Goal: Find specific page/section: Find specific page/section

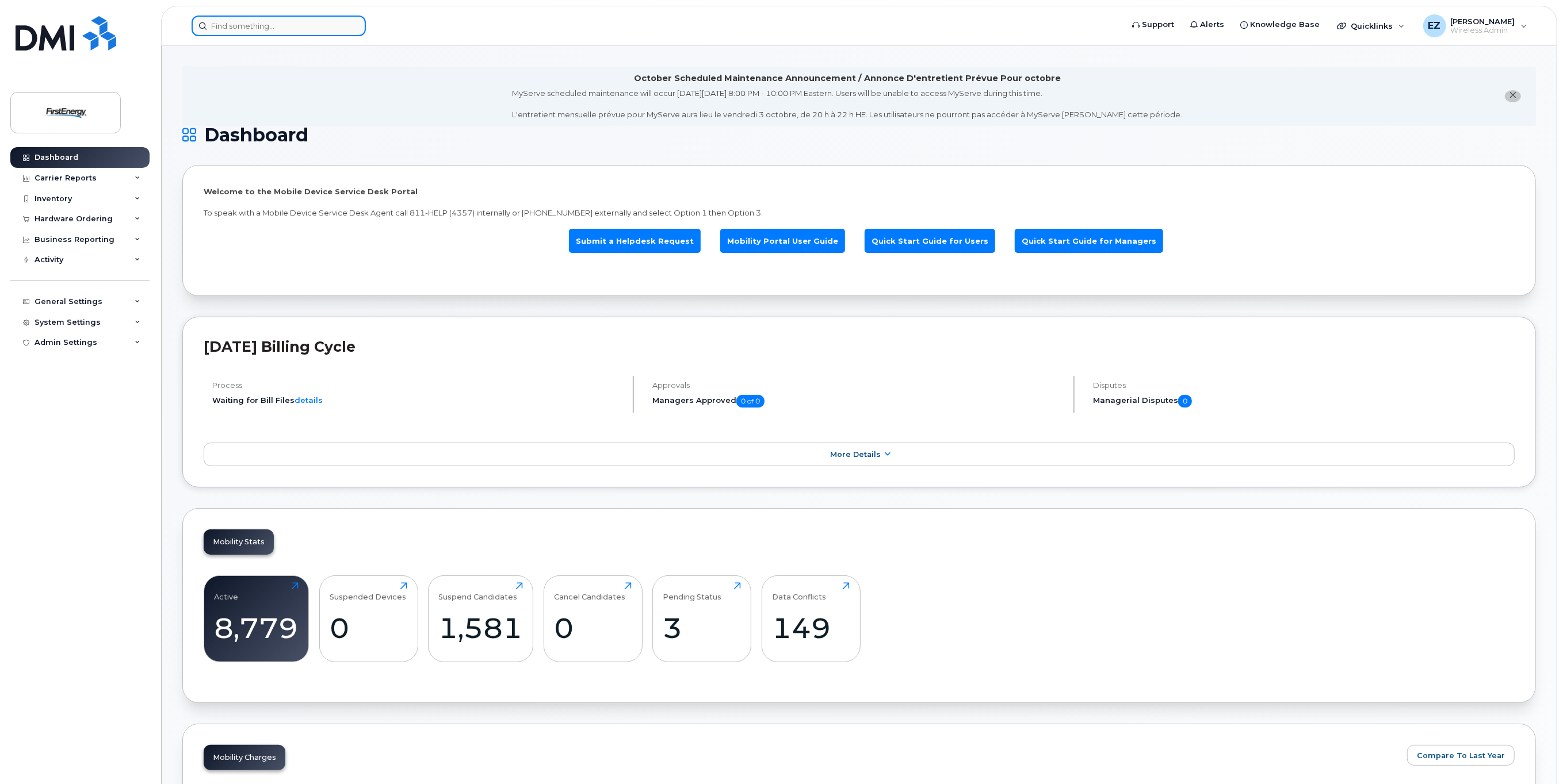
click at [256, 27] on input at bounding box center [278, 26] width 174 height 20
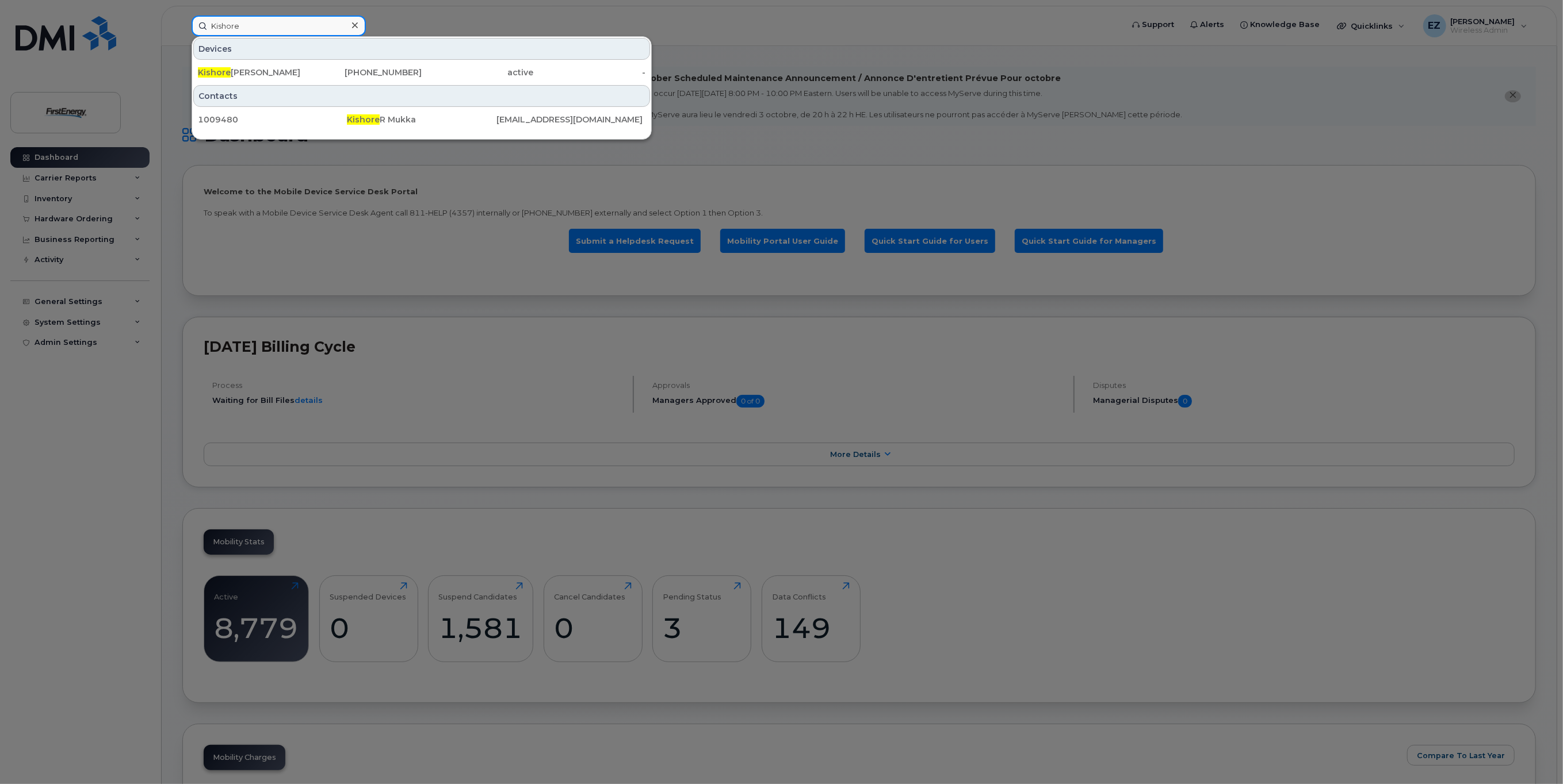
type input "Kishore"
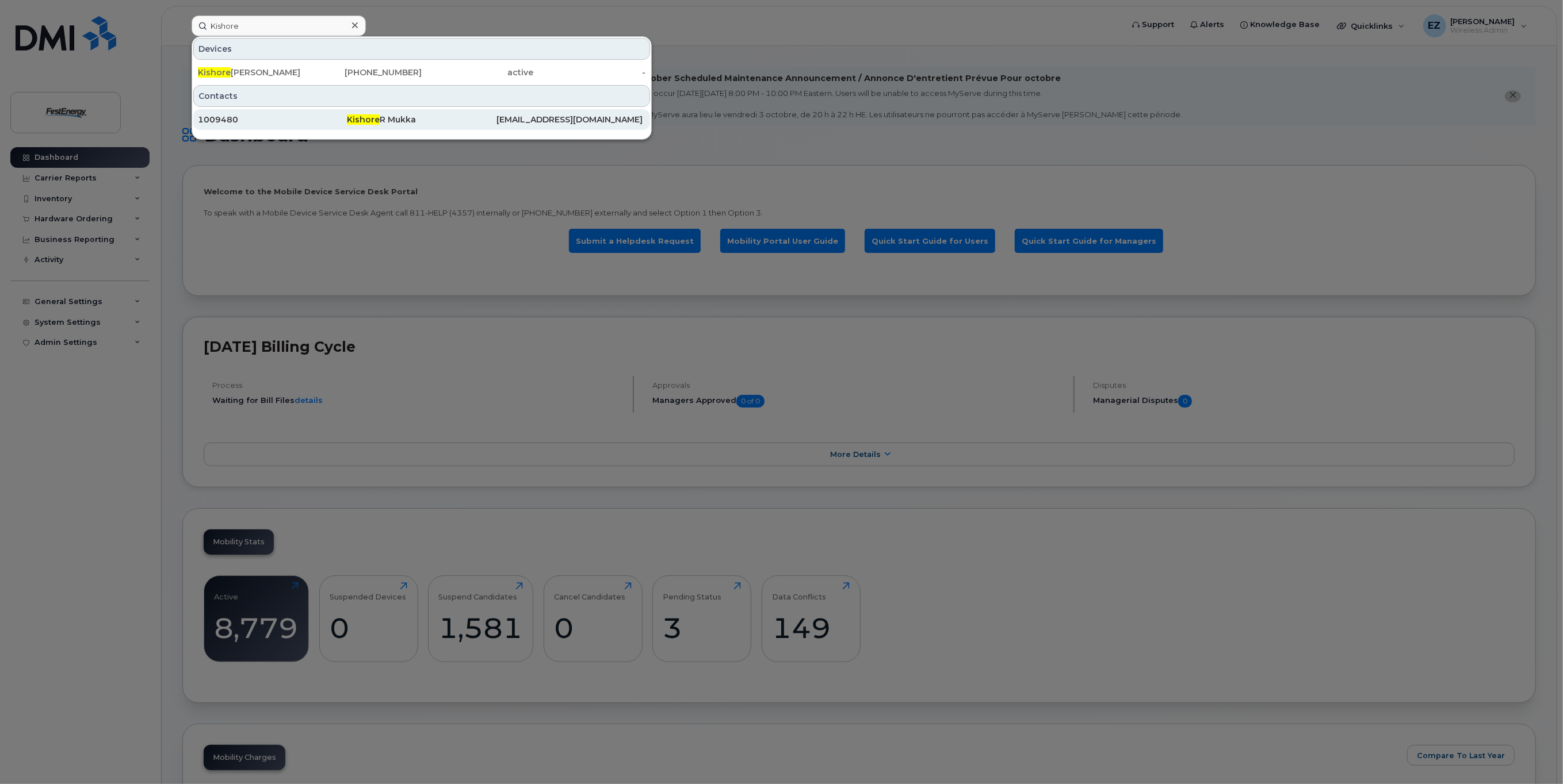
click at [380, 118] on div "Kishore R Mukka" at bounding box center [421, 119] width 149 height 11
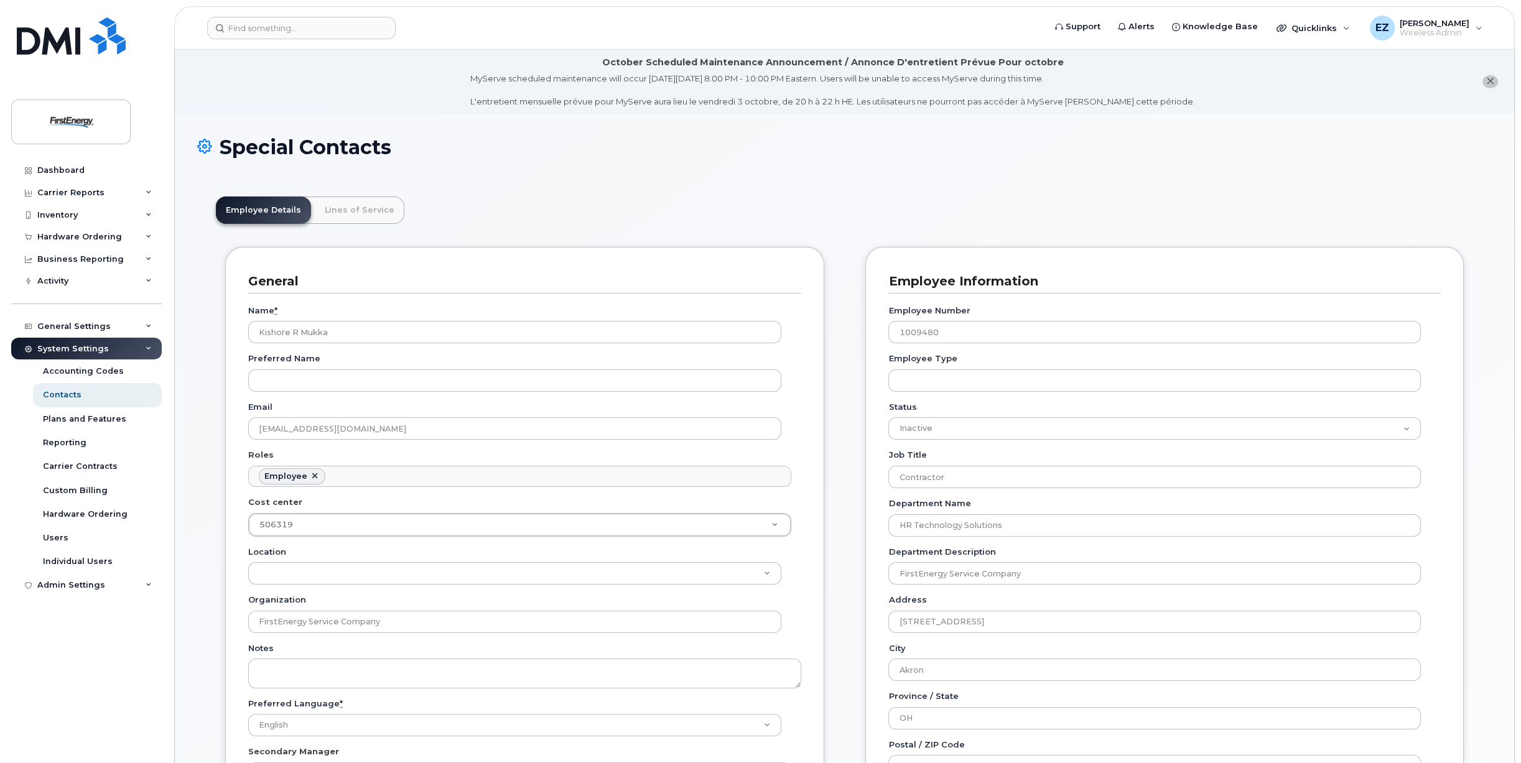
scroll to position [37, 0]
click at [216, 30] on input at bounding box center [301, 28] width 188 height 22
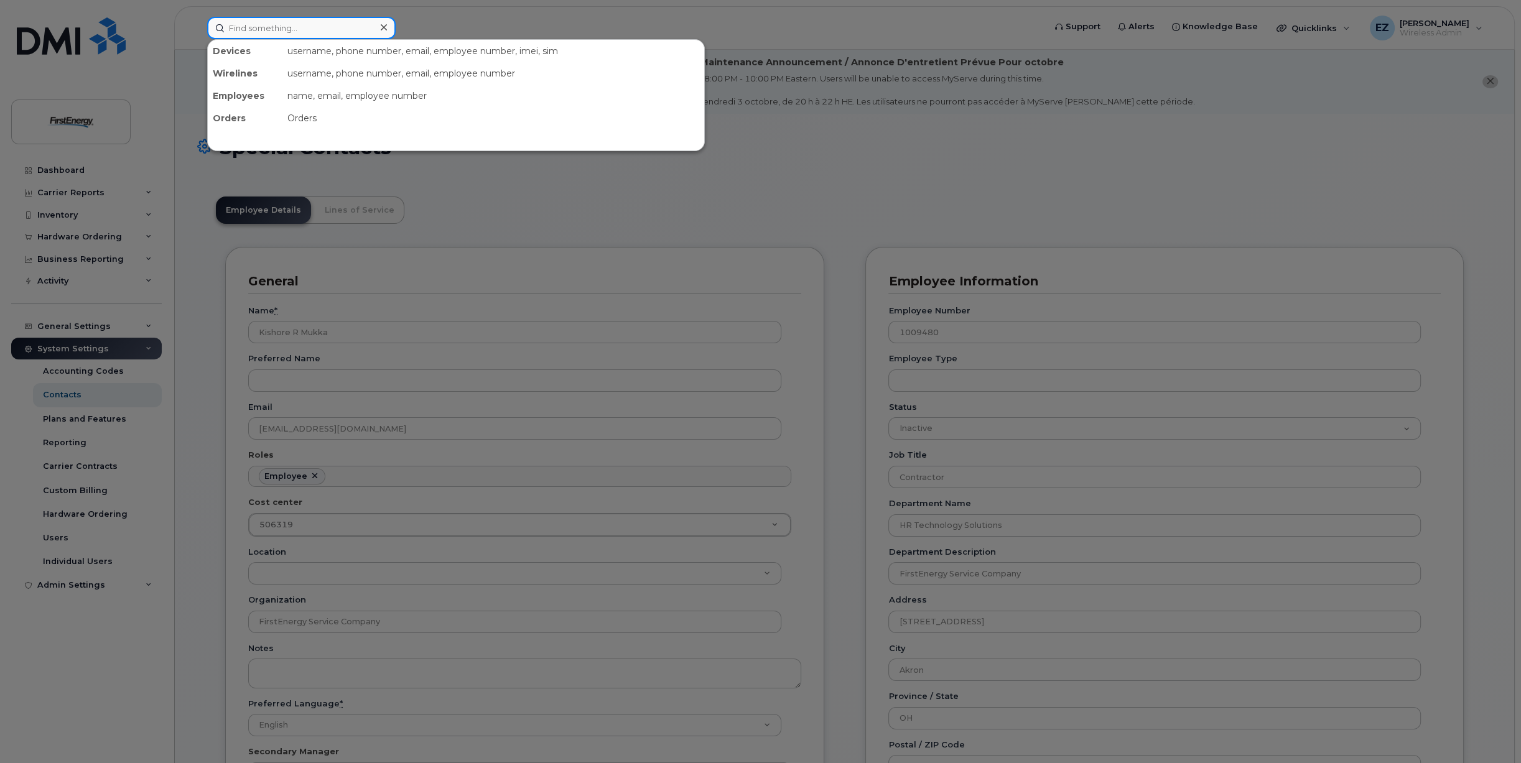
click at [254, 27] on input at bounding box center [301, 28] width 188 height 22
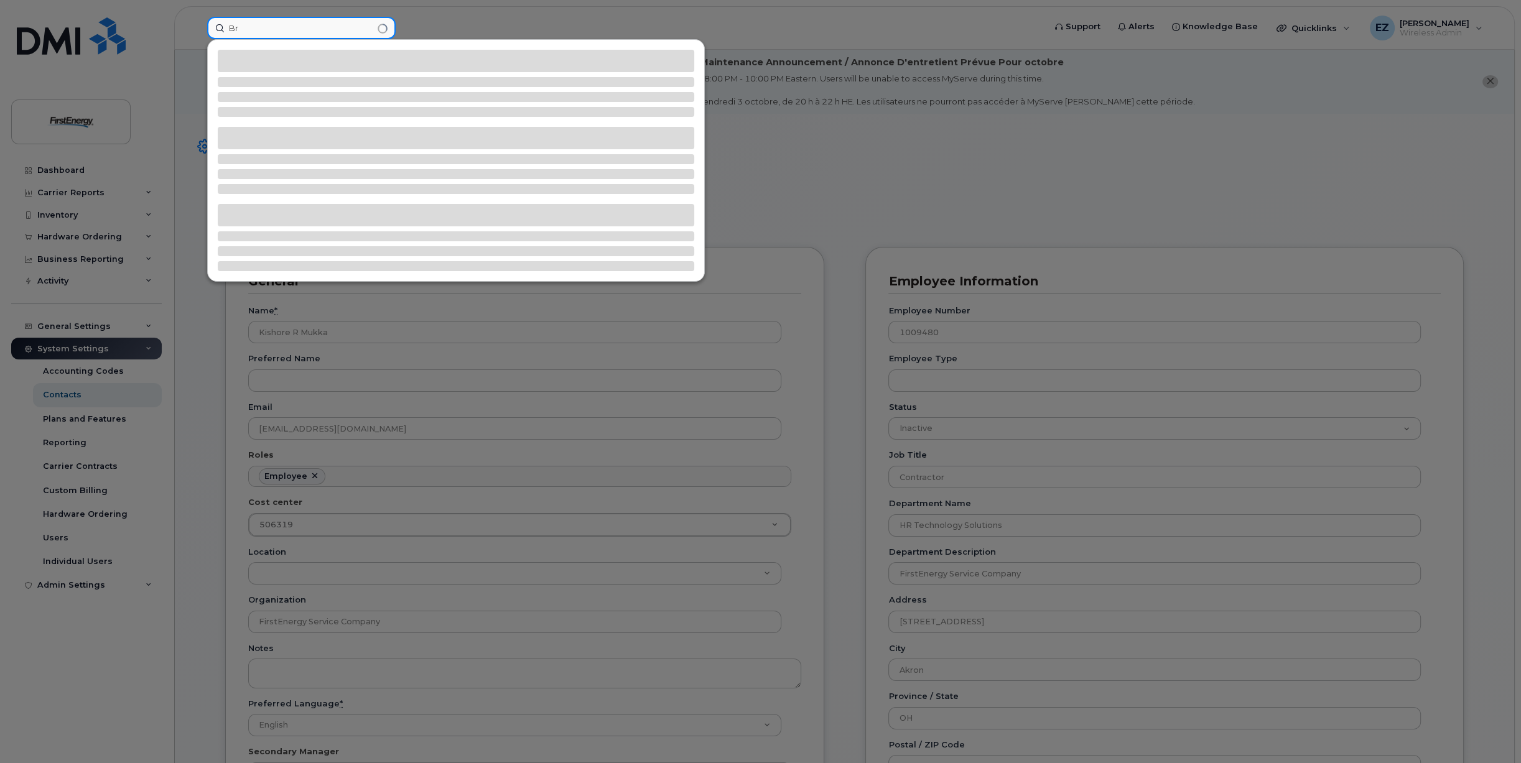
type input "B"
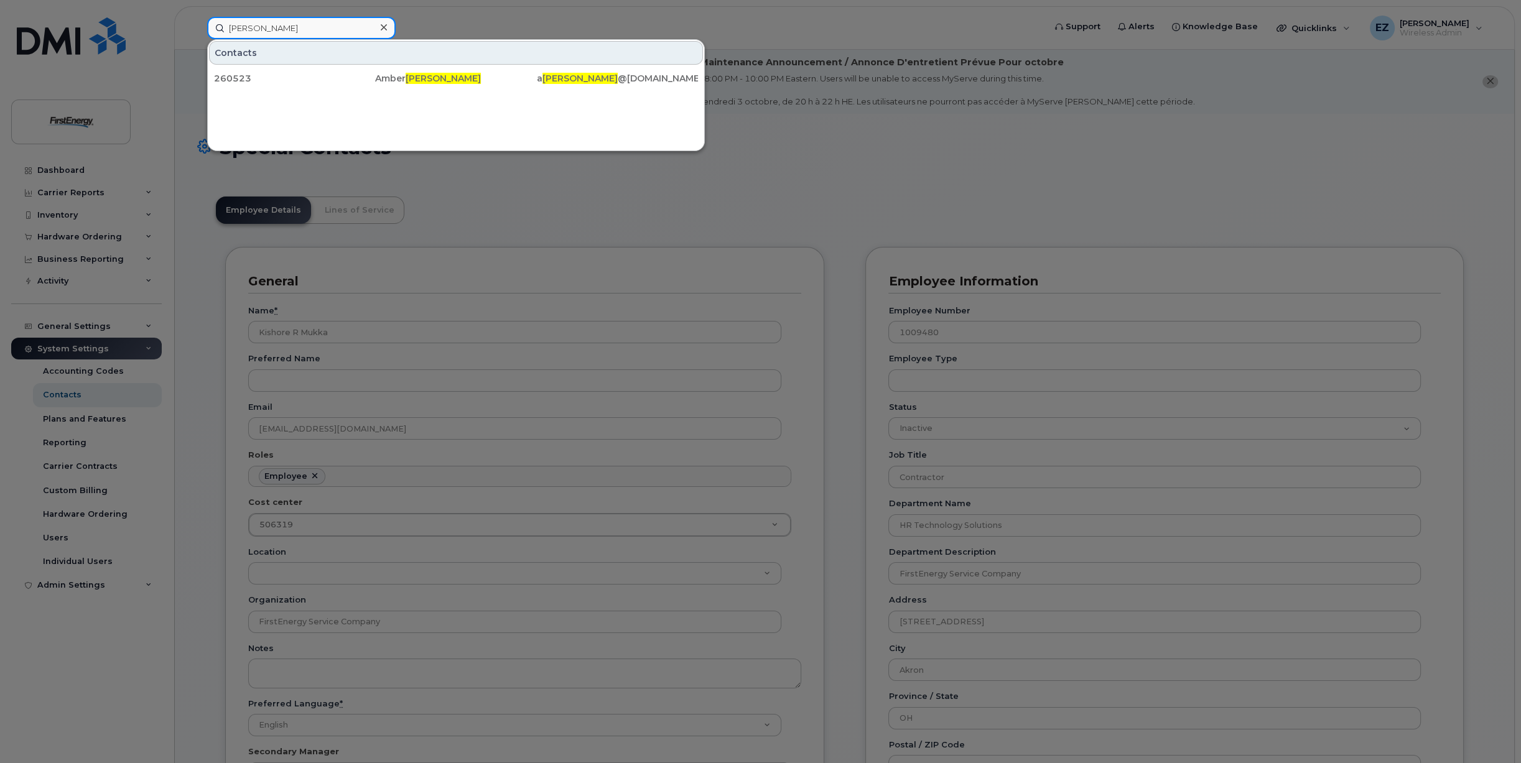
type input "[PERSON_NAME]"
click at [203, 264] on div at bounding box center [760, 381] width 1521 height 763
drag, startPoint x: 271, startPoint y: 27, endPoint x: 192, endPoint y: 2, distance: 83.0
click at [206, 28] on div "Brackney Contacts 260523 Amber Brackney a brackney @nelsontree.com" at bounding box center [621, 28] width 849 height 22
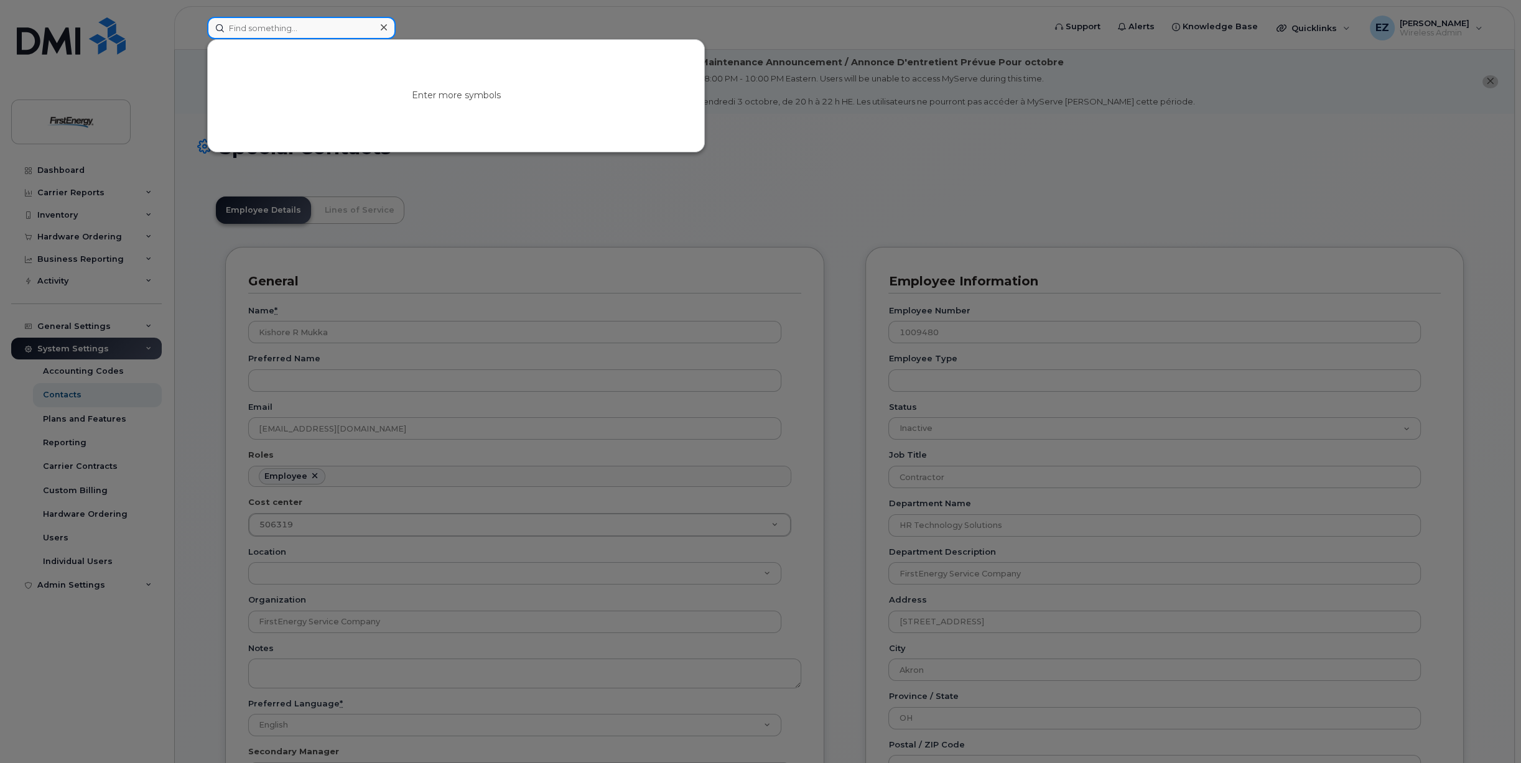
paste input "1022893"
click at [299, 17] on input "1022893" at bounding box center [301, 28] width 188 height 22
drag, startPoint x: 304, startPoint y: 25, endPoint x: 135, endPoint y: 12, distance: 169.7
click at [197, 17] on div "1022893 No results" at bounding box center [621, 28] width 849 height 22
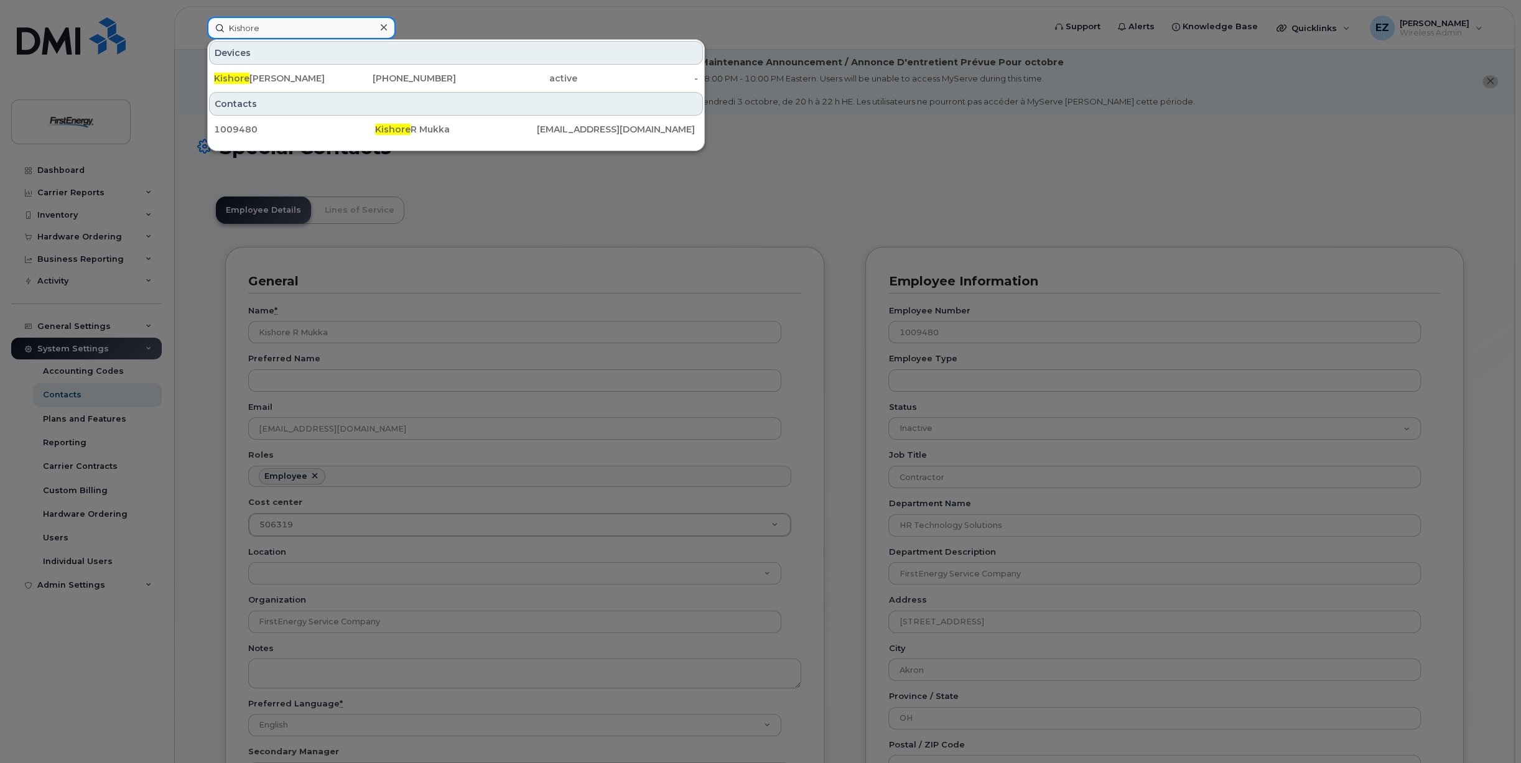
drag, startPoint x: 271, startPoint y: 27, endPoint x: 175, endPoint y: 19, distance: 95.6
click at [197, 21] on div "Kishore Devices Kishore Koduri 636-896-6589 active - Contacts 1009480 Kishore R…" at bounding box center [621, 28] width 849 height 22
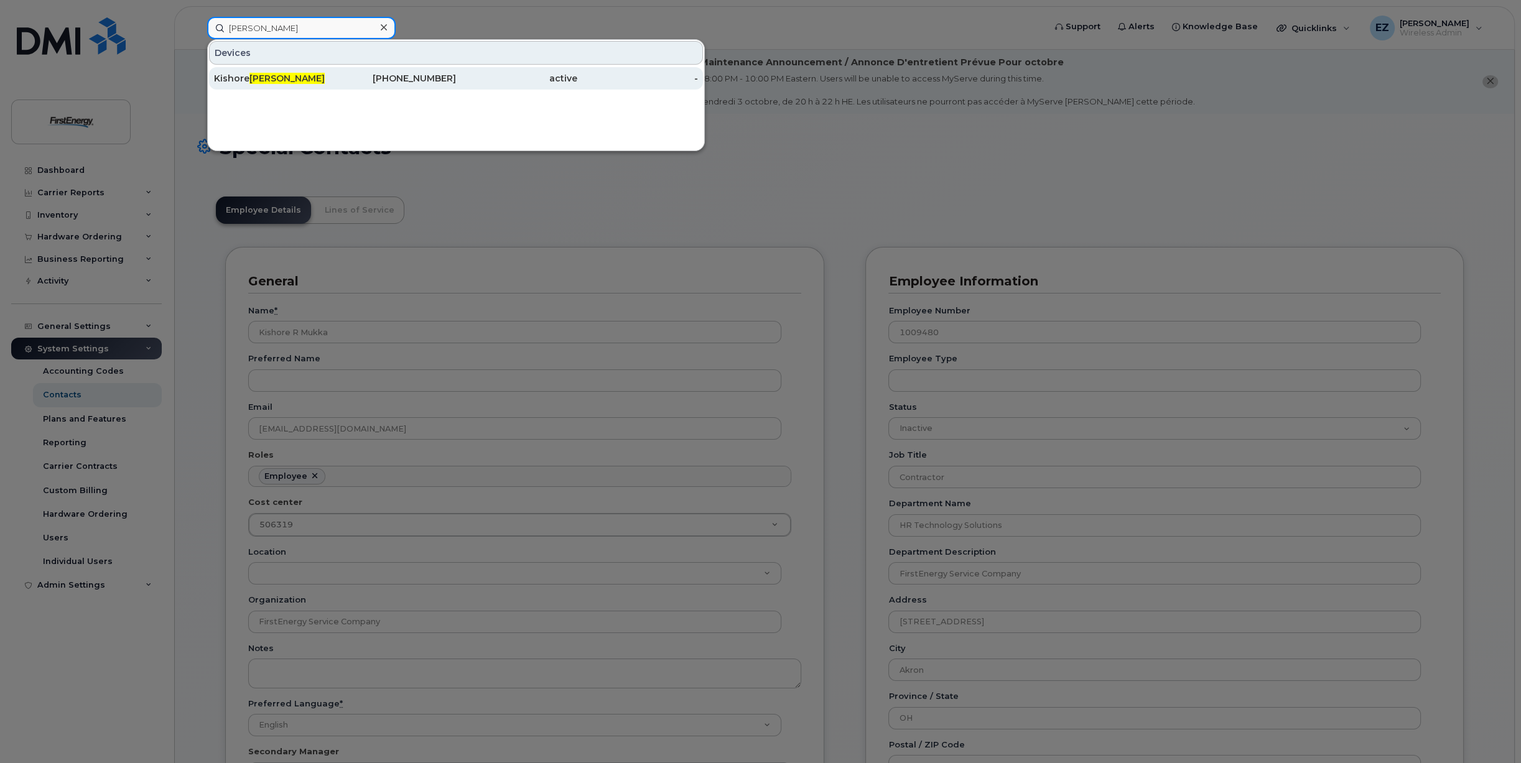
type input "[PERSON_NAME]"
click at [241, 76] on div "Kishore Koduri" at bounding box center [274, 78] width 121 height 12
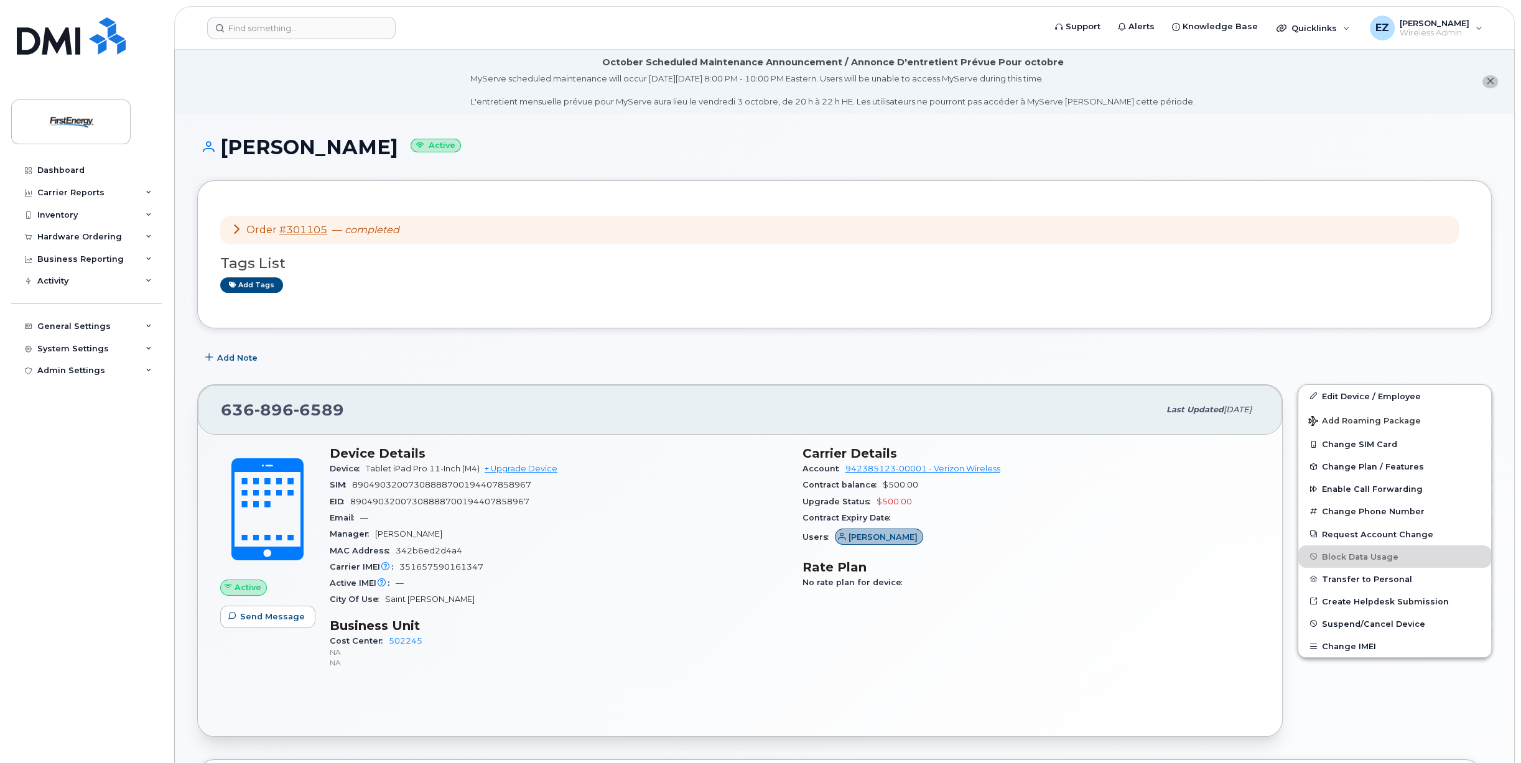
click at [307, 149] on h1 "Kishore Koduri Active" at bounding box center [844, 147] width 1294 height 22
click at [242, 146] on h1 "Kishore Koduri Active" at bounding box center [844, 147] width 1294 height 22
click at [259, 24] on input at bounding box center [301, 28] width 188 height 22
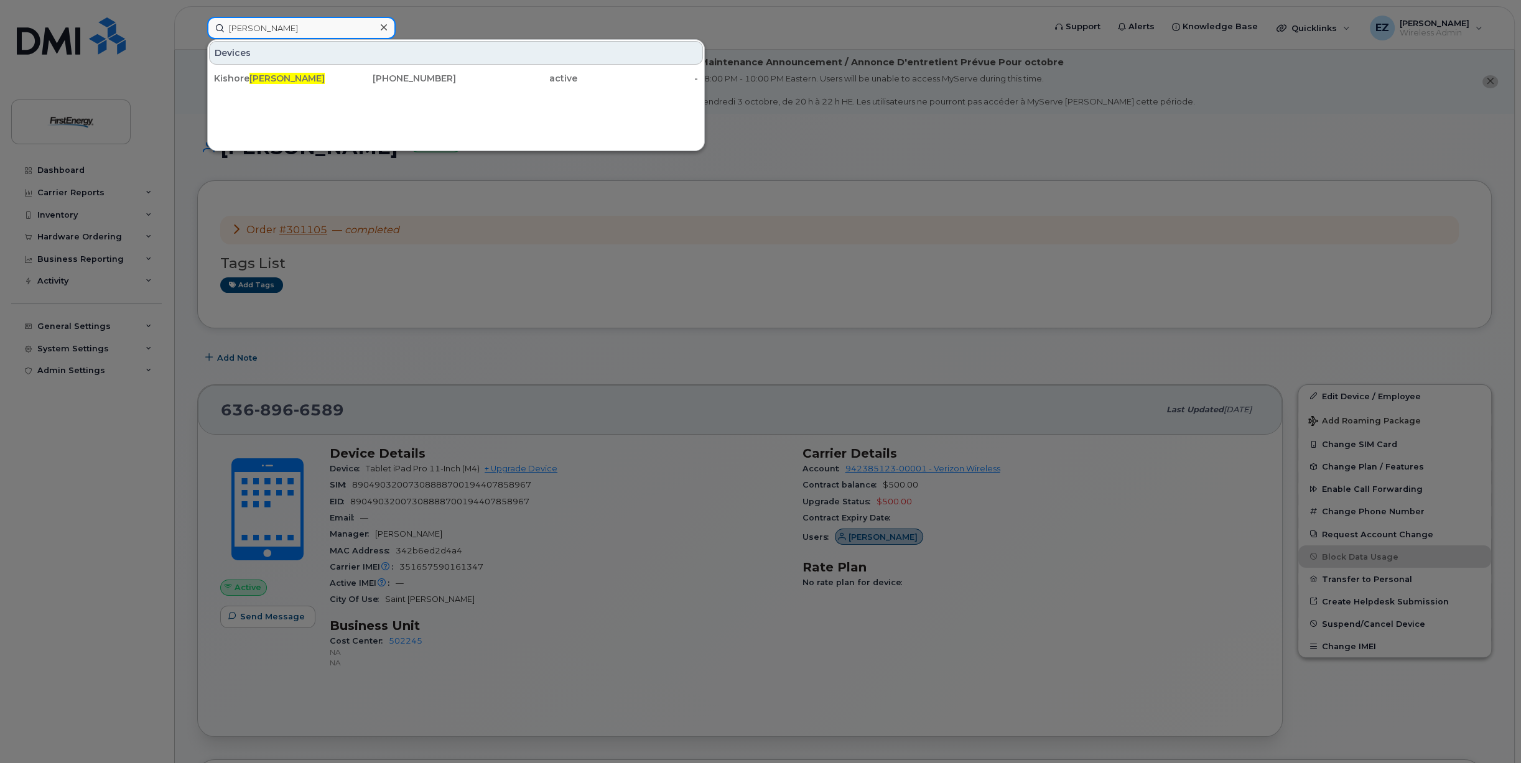
drag, startPoint x: 313, startPoint y: 30, endPoint x: 200, endPoint y: 28, distance: 113.2
click at [200, 28] on div "Koduri Devices Kishore Koduri 636-896-6589 active -" at bounding box center [621, 28] width 849 height 22
paste input "1022683"
type input "1022683"
